Goal: Task Accomplishment & Management: Manage account settings

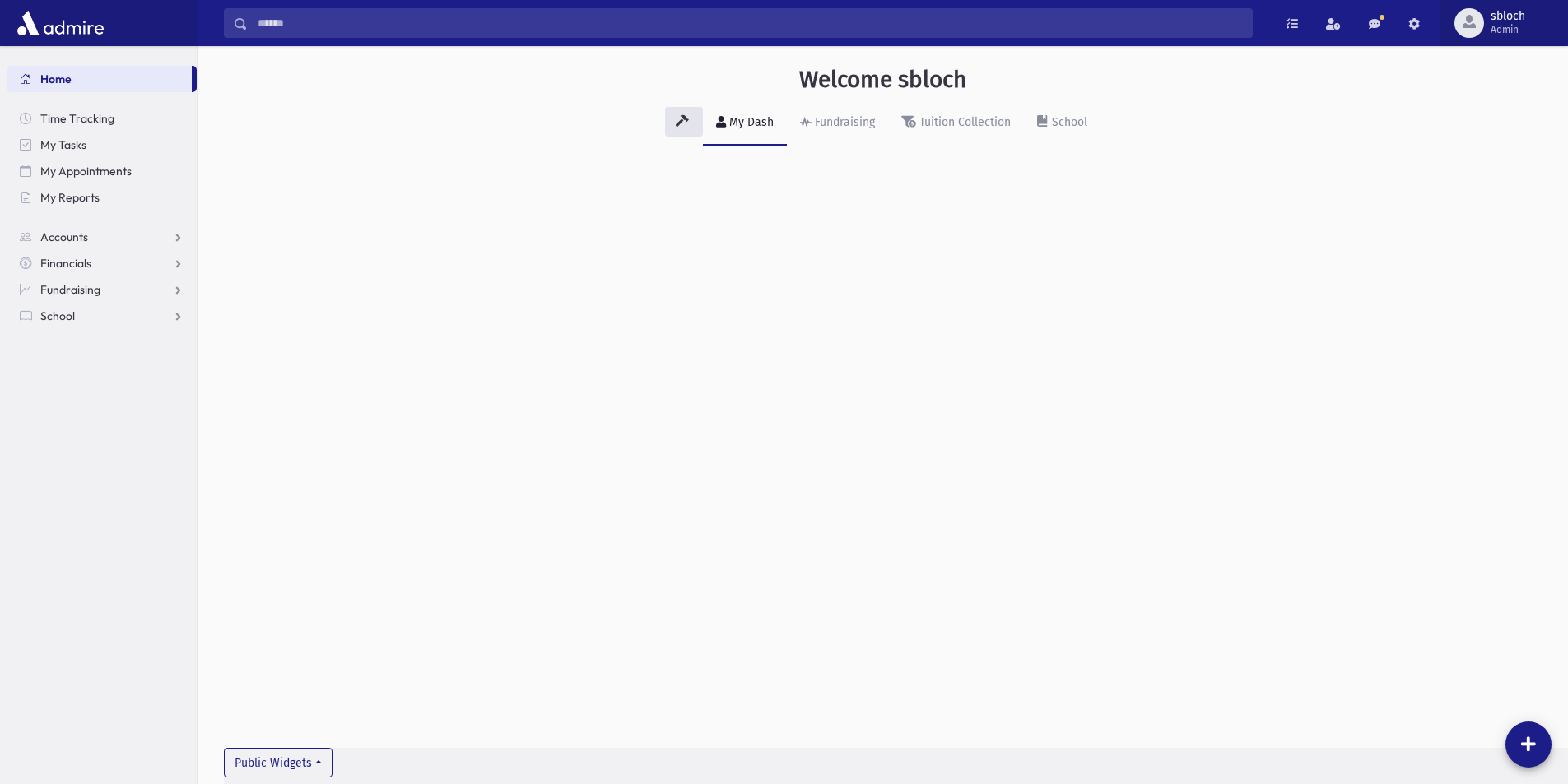
click at [1537, 27] on span "sbloch Admin" at bounding box center [1514, 23] width 61 height 27
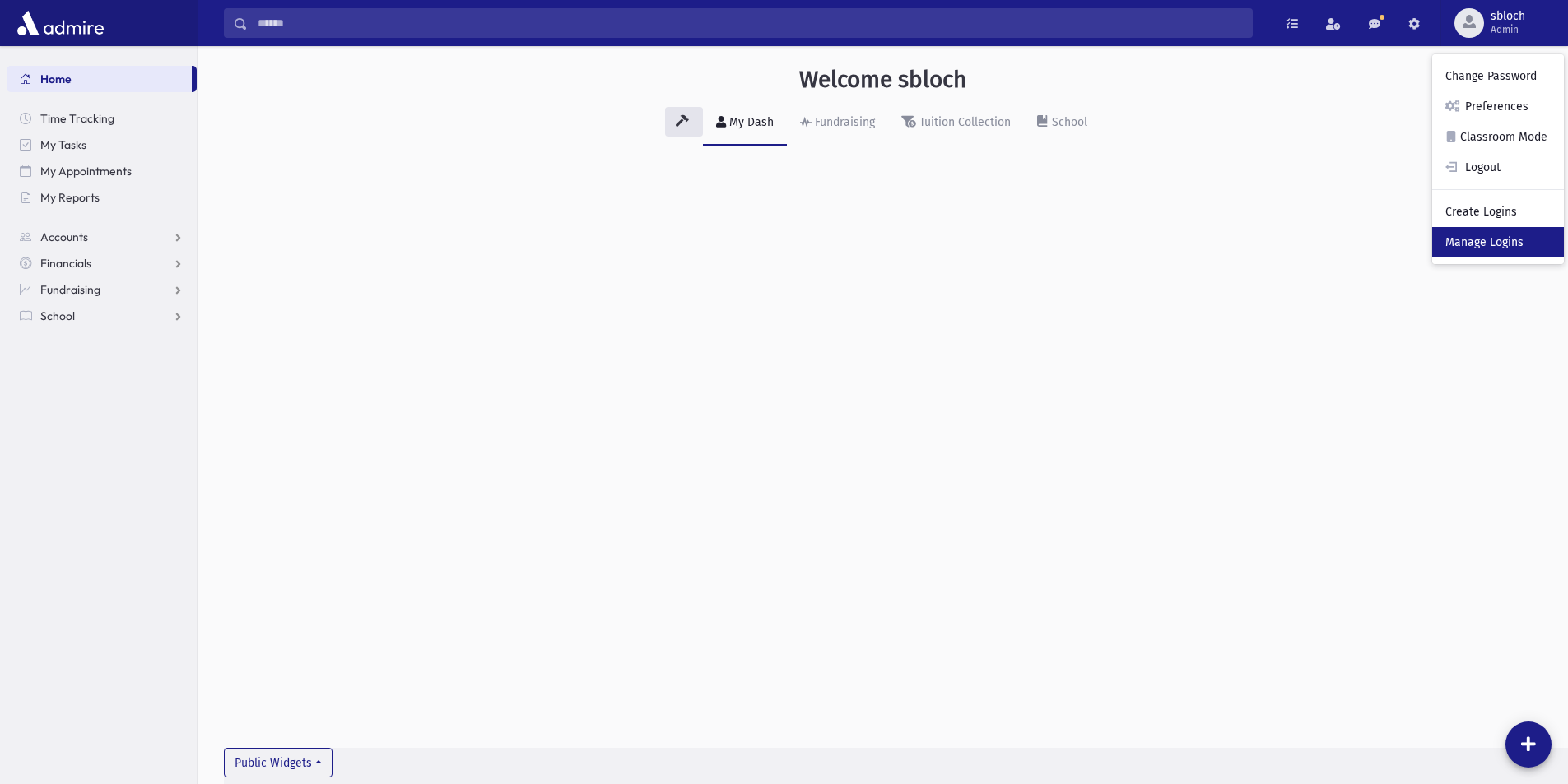
click at [1496, 241] on link "Manage Logins" at bounding box center [1498, 242] width 132 height 30
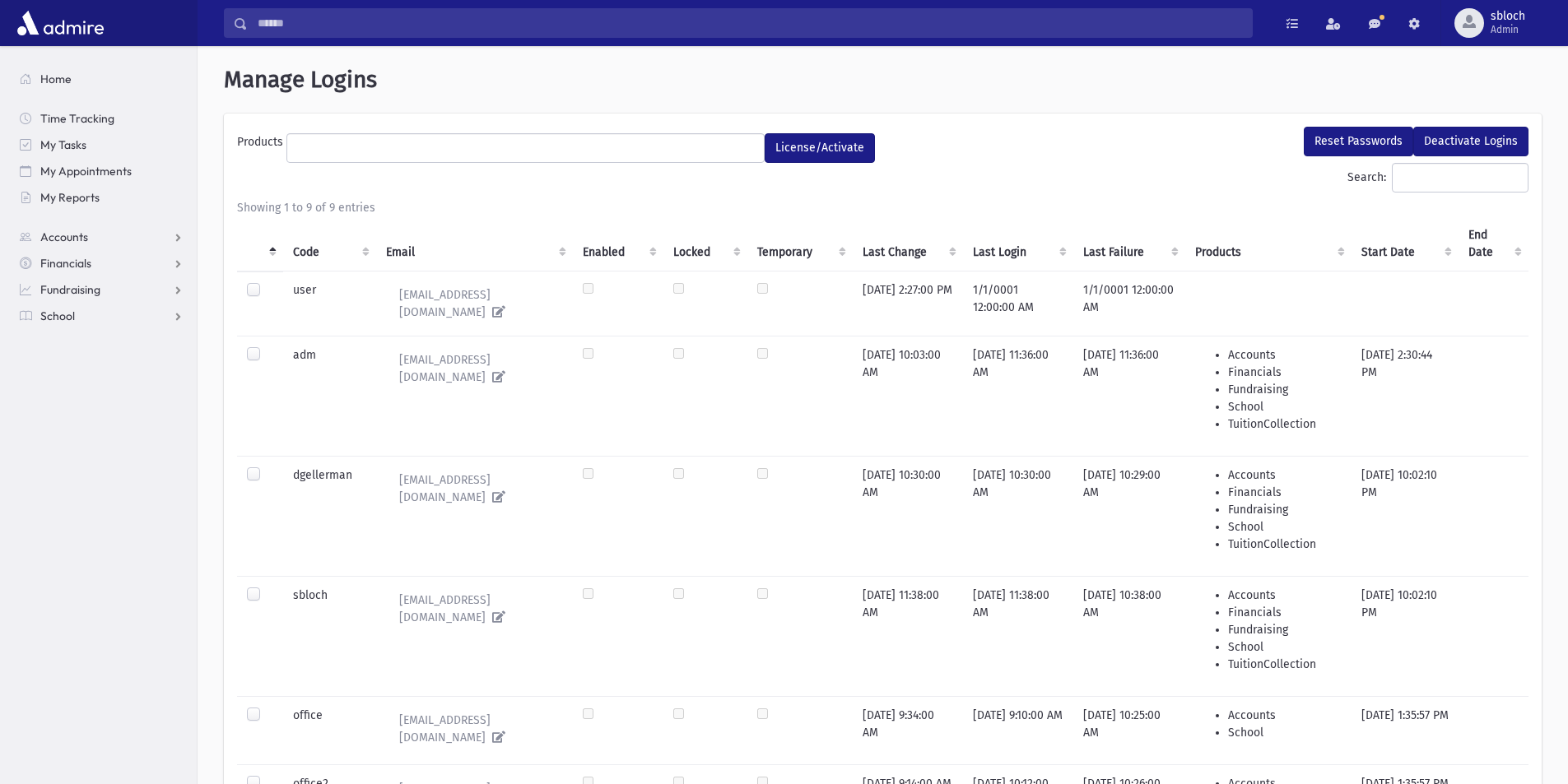
select select
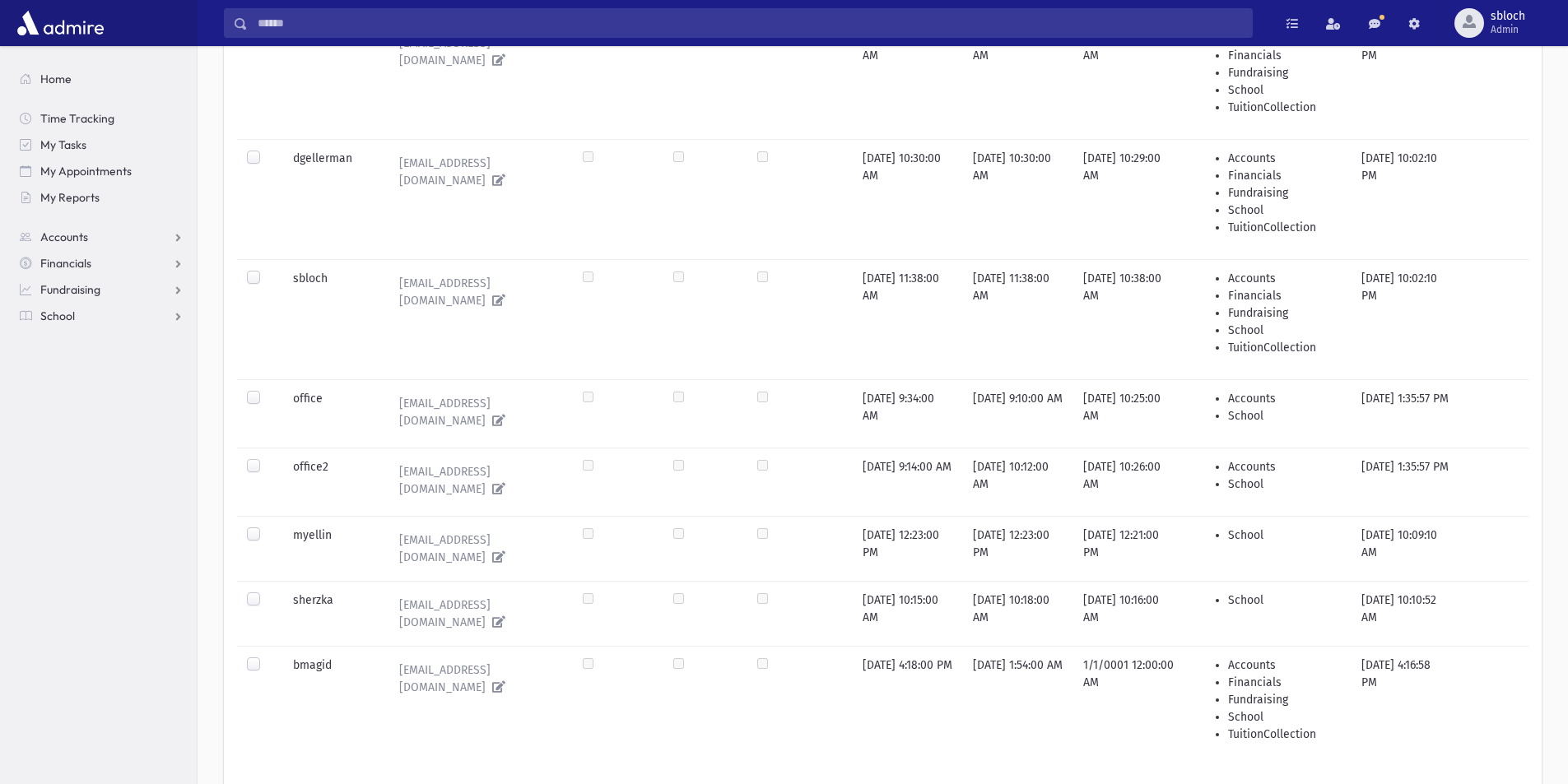
scroll to position [330, 0]
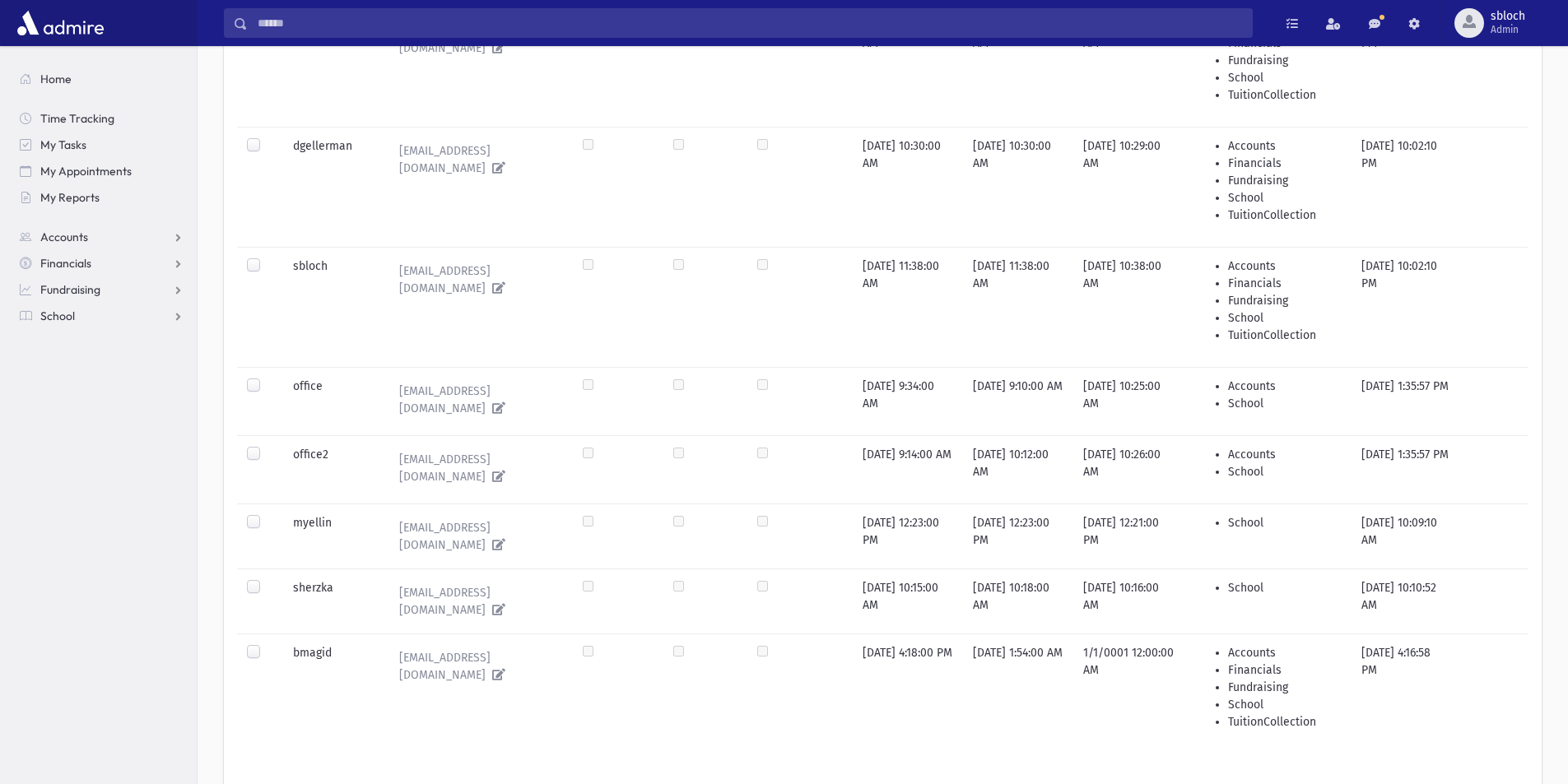
click at [266, 378] on label at bounding box center [266, 378] width 0 height 0
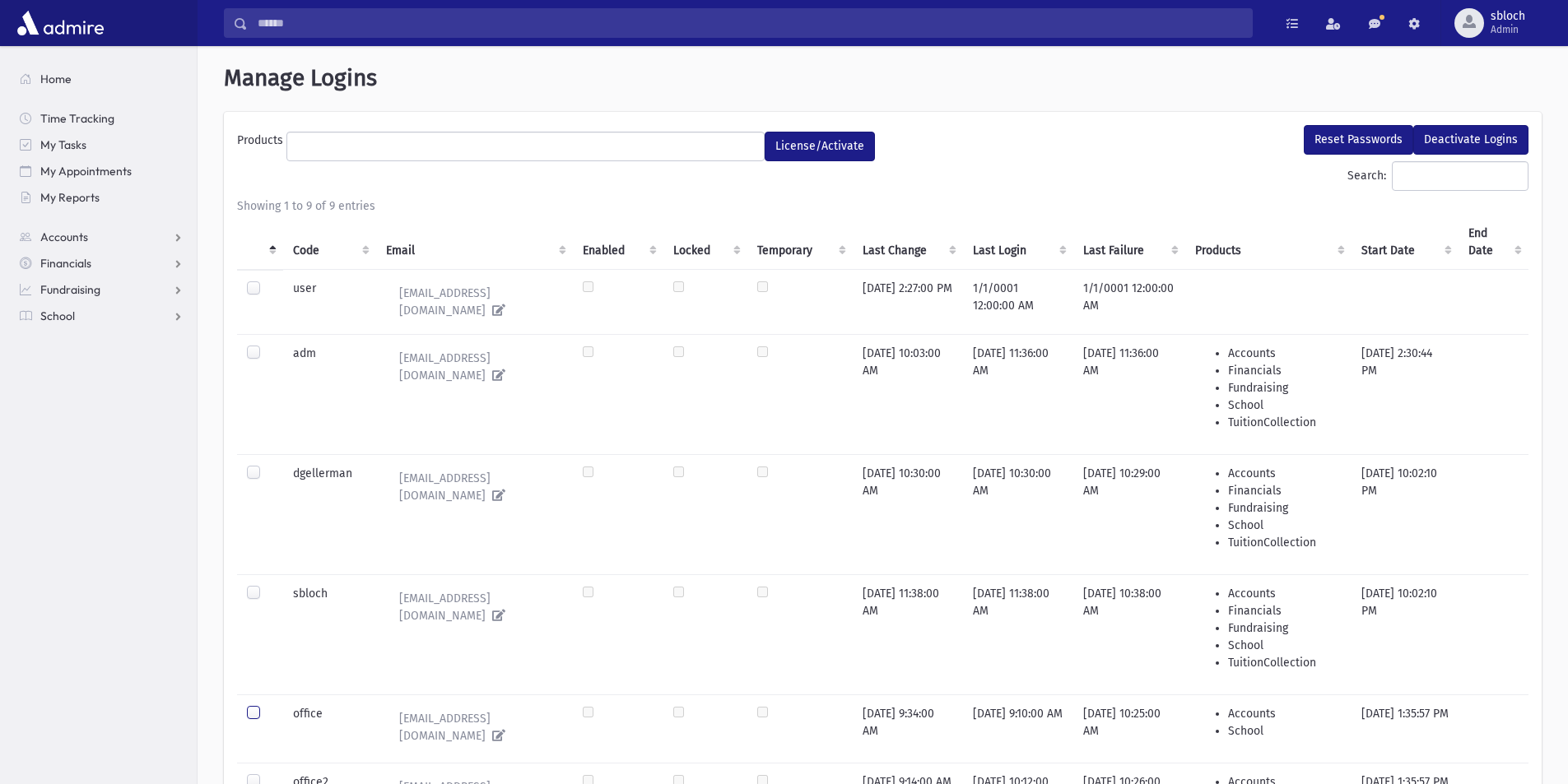
scroll to position [0, 0]
click at [1360, 141] on button "Reset Passwords" at bounding box center [1359, 141] width 110 height 29
select select
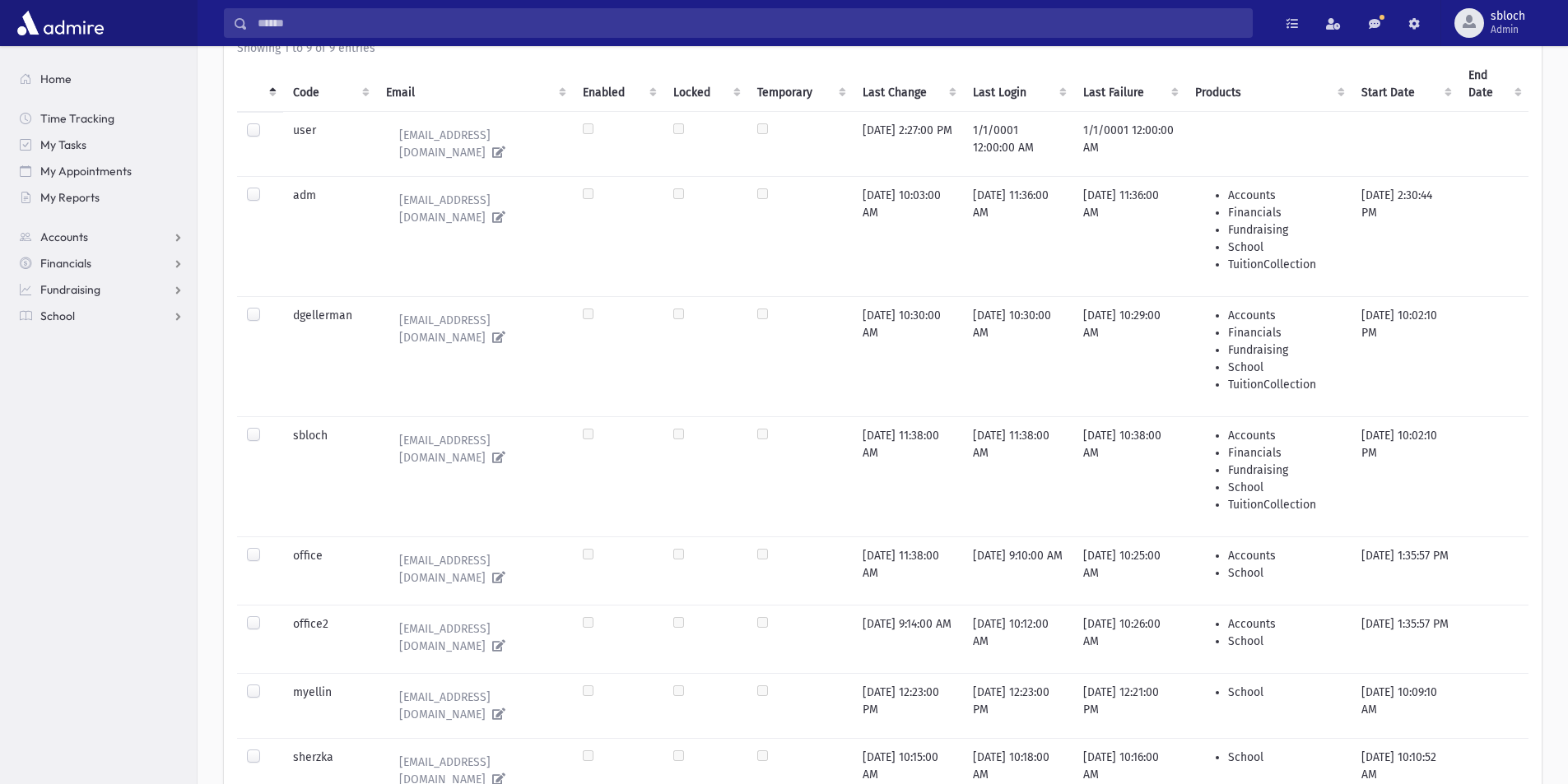
scroll to position [82, 0]
